Goal: Transaction & Acquisition: Purchase product/service

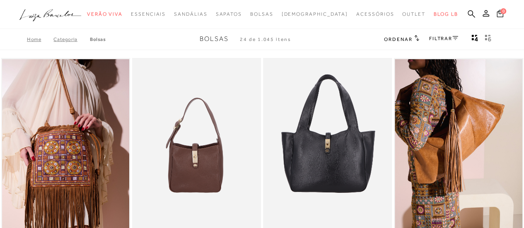
click at [61, 14] on icon ".a{fill-rule:evenodd;}" at bounding box center [50, 15] width 62 height 17
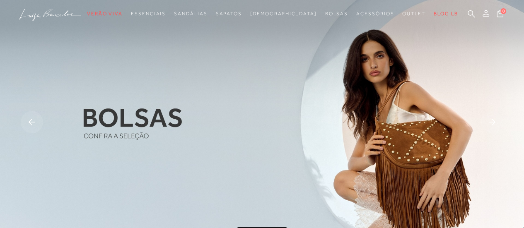
click at [489, 123] on rect at bounding box center [492, 122] width 22 height 22
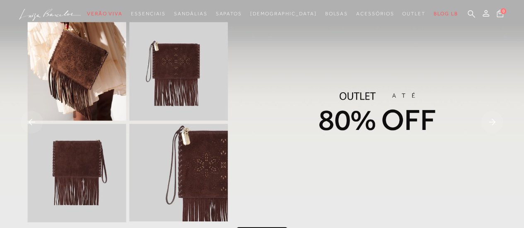
click at [489, 123] on rect at bounding box center [492, 122] width 22 height 22
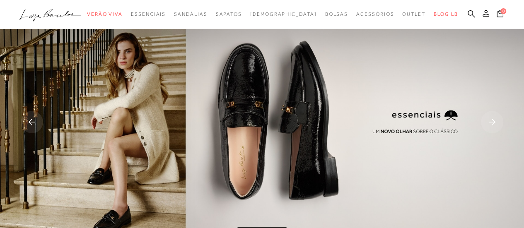
scroll to position [166, 0]
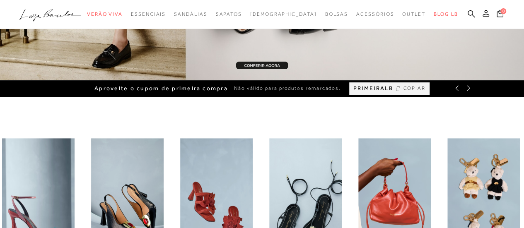
click at [467, 88] on icon at bounding box center [468, 88] width 7 height 7
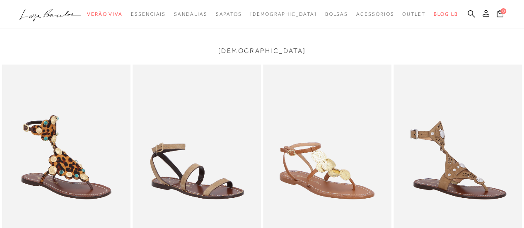
scroll to position [1242, 0]
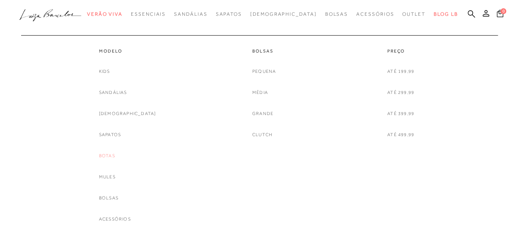
click at [115, 154] on link "Botas" at bounding box center [107, 156] width 16 height 9
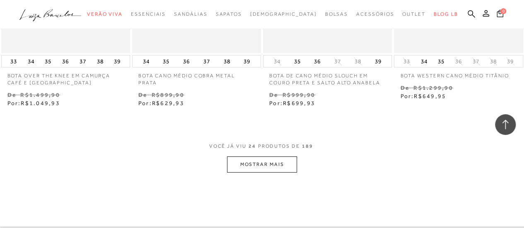
scroll to position [1532, 0]
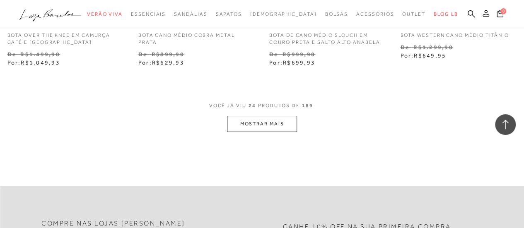
click at [259, 128] on button "MOSTRAR MAIS" at bounding box center [262, 124] width 70 height 16
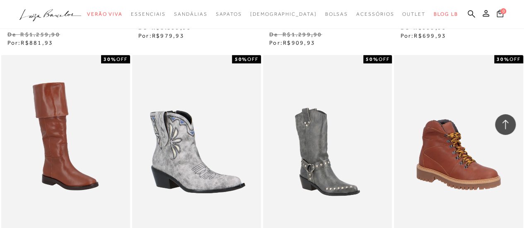
scroll to position [1822, 0]
